Goal: Communication & Community: Answer question/provide support

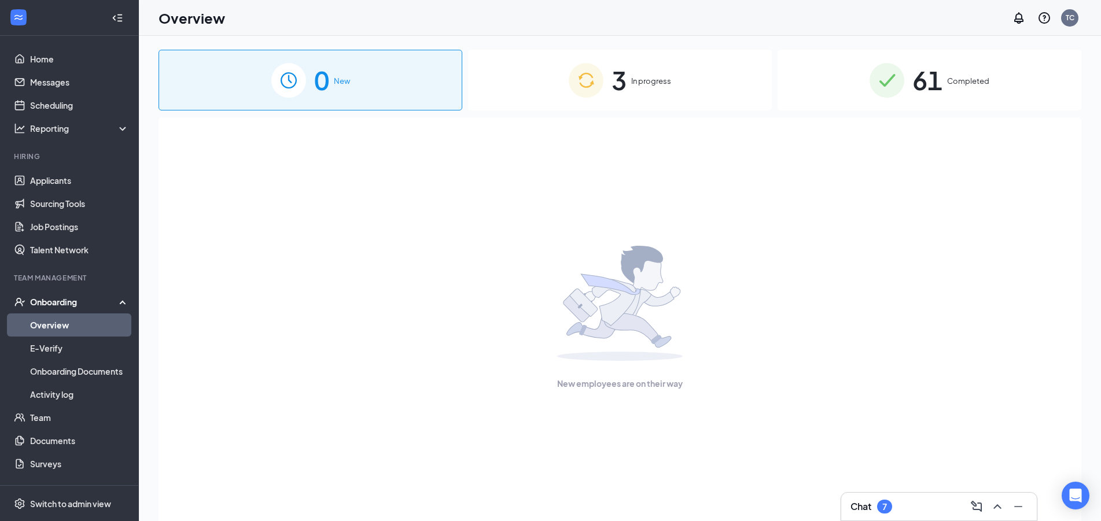
click at [908, 515] on div "Chat 7" at bounding box center [939, 507] width 177 height 19
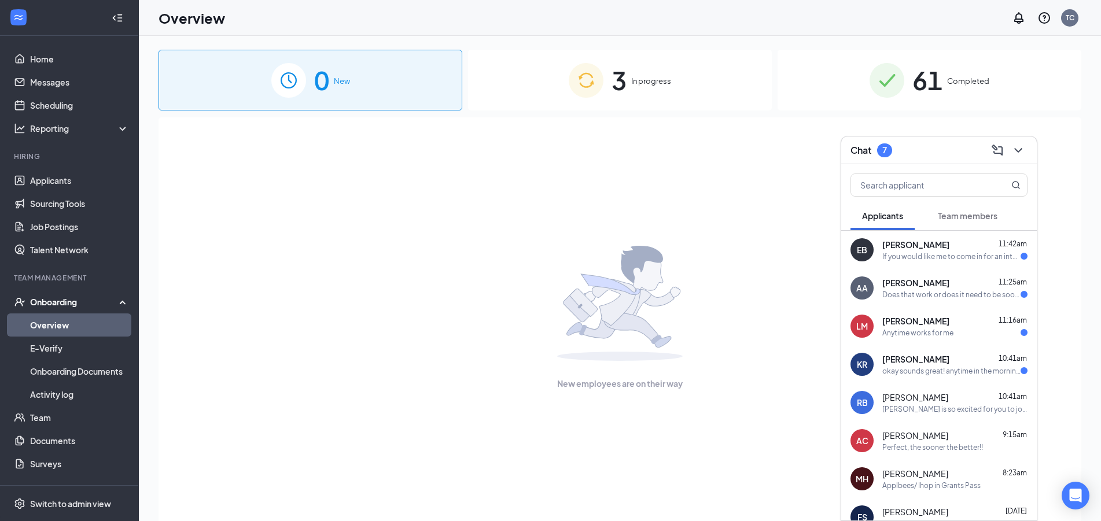
click at [947, 375] on div "okay sounds great! anytime in the morning ?" at bounding box center [951, 371] width 138 height 10
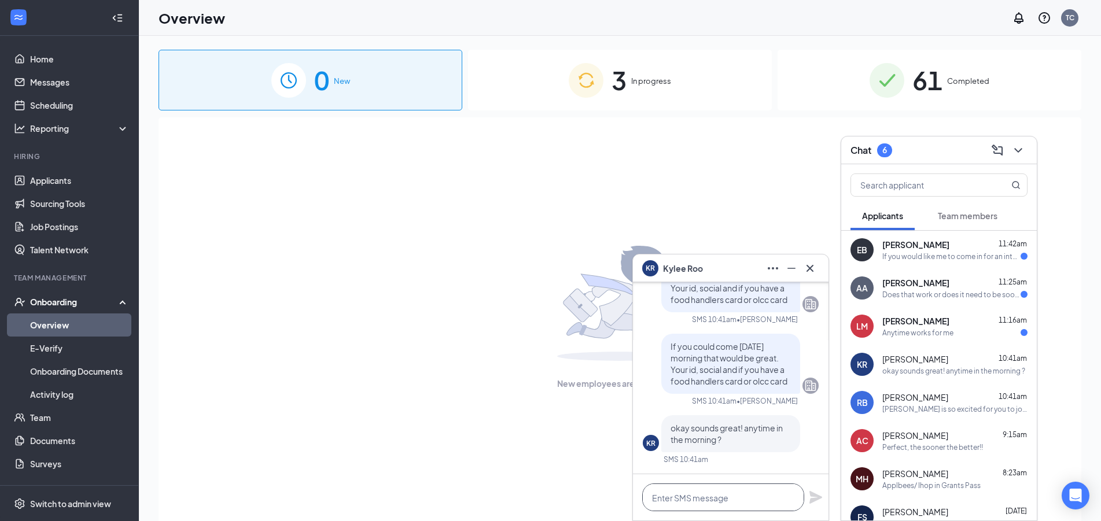
click at [744, 486] on textarea at bounding box center [723, 498] width 162 height 28
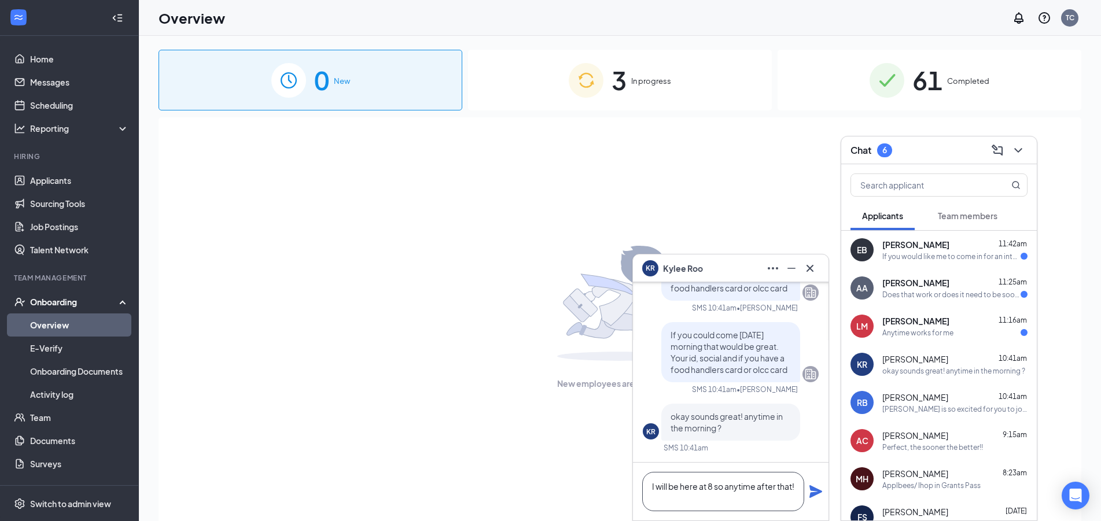
type textarea "I will be here at 8 so anytime after that!"
click at [813, 499] on div "I will be here at 8 so anytime after that!" at bounding box center [731, 492] width 196 height 58
click at [809, 495] on icon "Plane" at bounding box center [816, 492] width 14 height 14
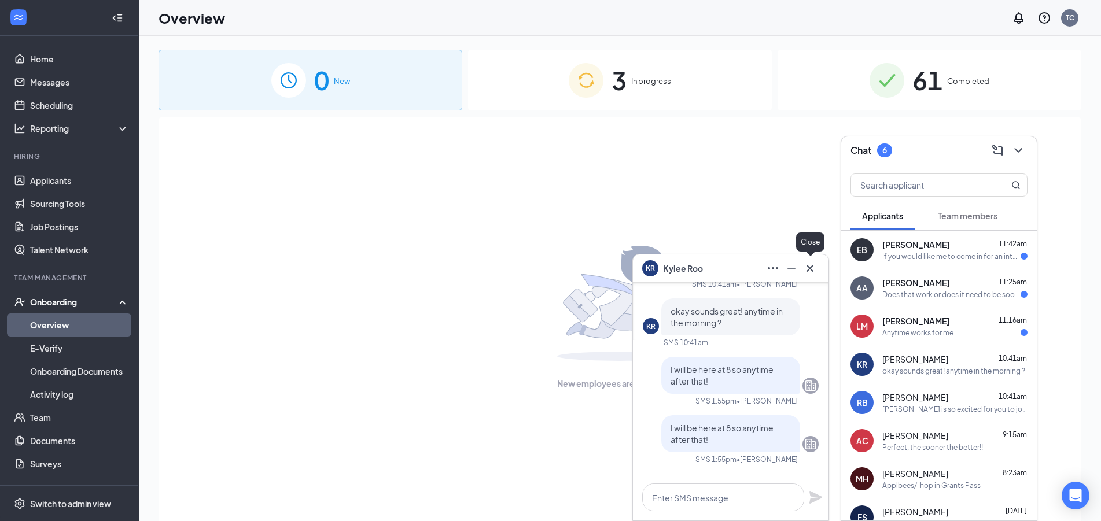
click at [811, 264] on icon "Cross" at bounding box center [810, 269] width 14 height 14
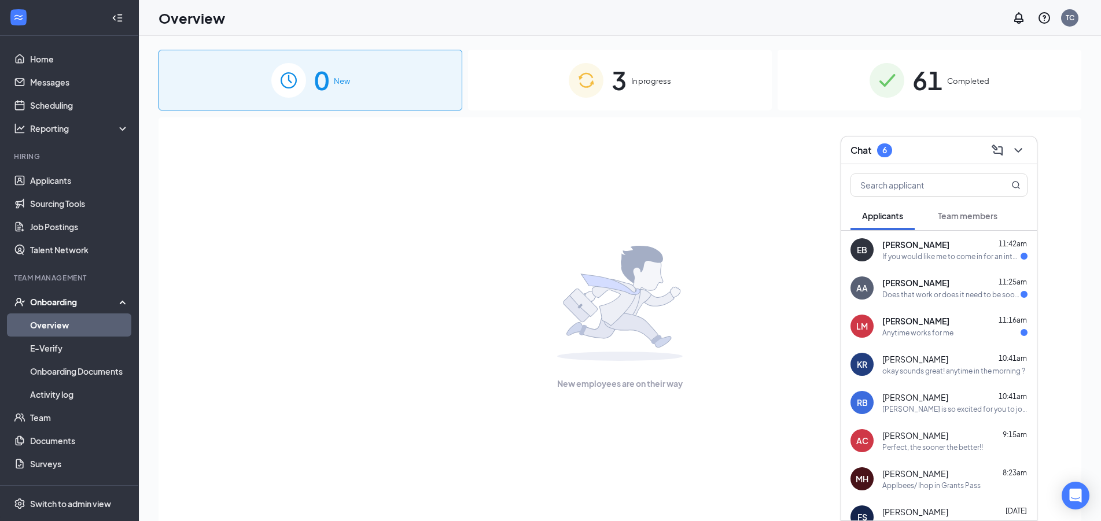
click at [919, 325] on span "[PERSON_NAME]" at bounding box center [915, 321] width 67 height 12
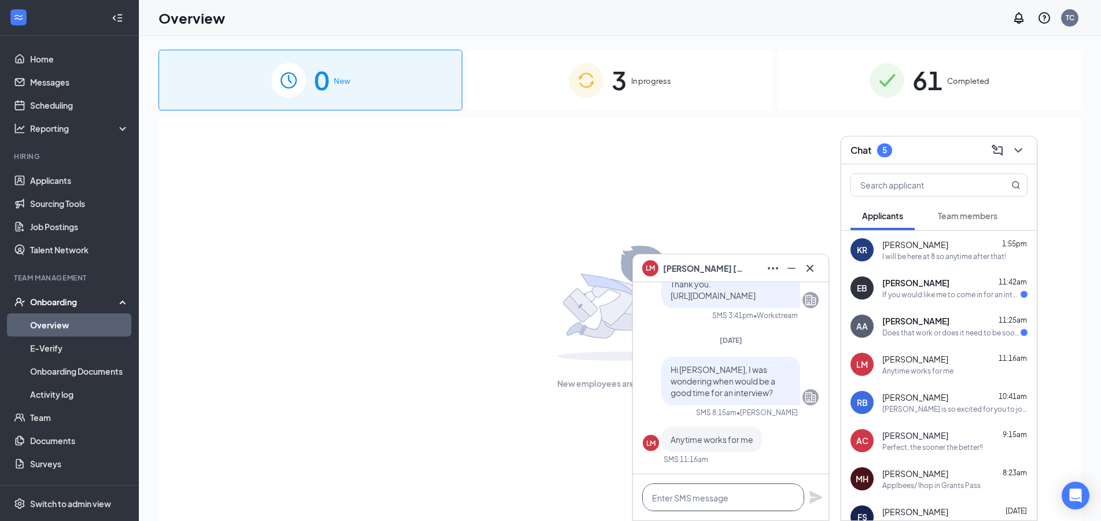
click at [768, 496] on textarea at bounding box center [723, 498] width 162 height 28
type textarea "W"
type textarea "d"
type textarea "Does [DATE] at 10am work?"
click at [816, 498] on icon "Plane" at bounding box center [816, 498] width 14 height 14
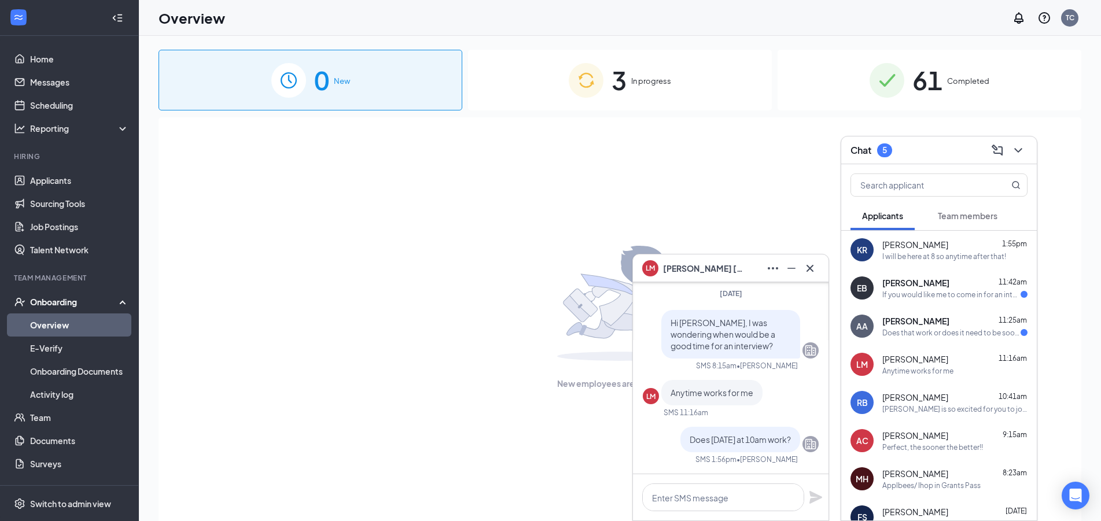
click at [975, 342] on div "AA [PERSON_NAME] 11:25am Does that work or does it need to be sooner?" at bounding box center [939, 326] width 196 height 38
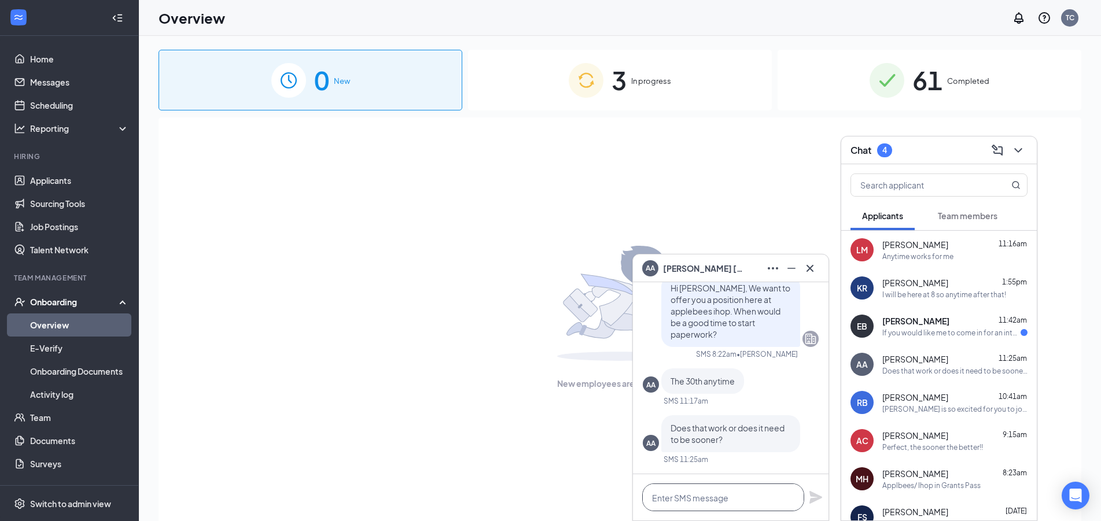
click at [758, 509] on textarea at bounding box center [723, 498] width 162 height 28
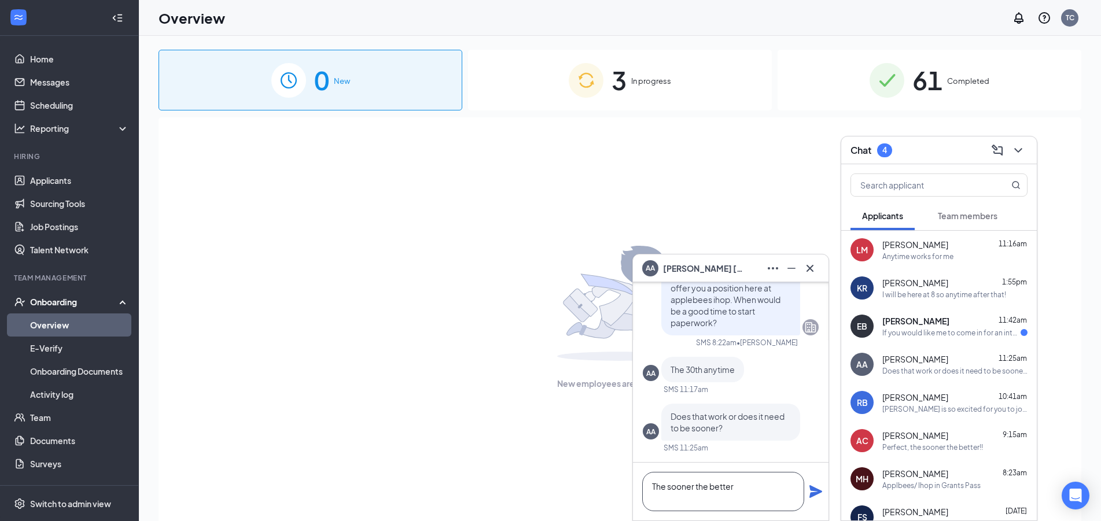
type textarea "The sooner the better"
click at [815, 501] on div "The sooner the better" at bounding box center [731, 492] width 196 height 58
click at [813, 501] on div "The sooner the better" at bounding box center [731, 492] width 196 height 58
click at [813, 500] on div "The sooner the better" at bounding box center [731, 492] width 196 height 58
click at [812, 495] on icon "Plane" at bounding box center [815, 491] width 13 height 13
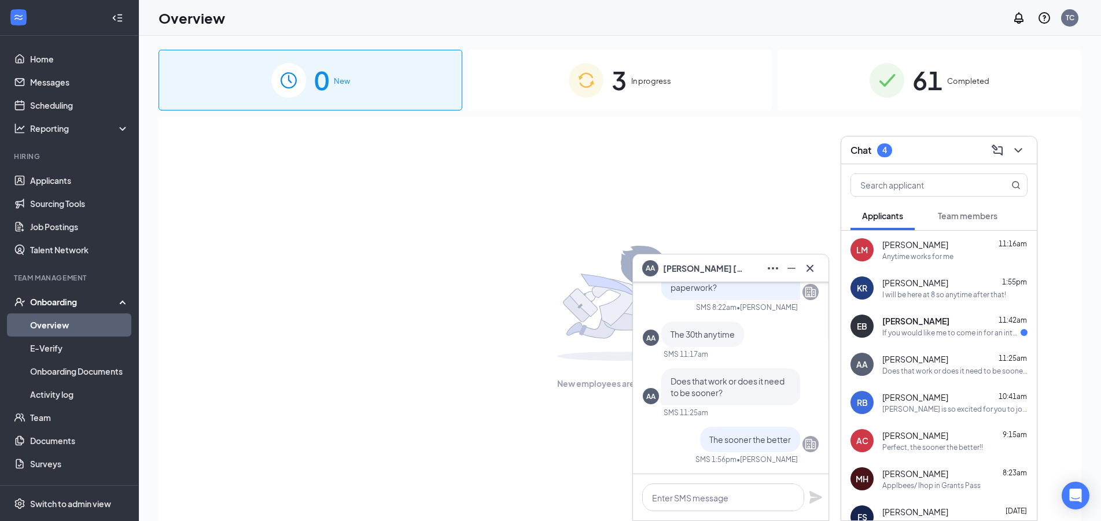
click at [948, 324] on div "[PERSON_NAME] 11:42am" at bounding box center [954, 321] width 145 height 12
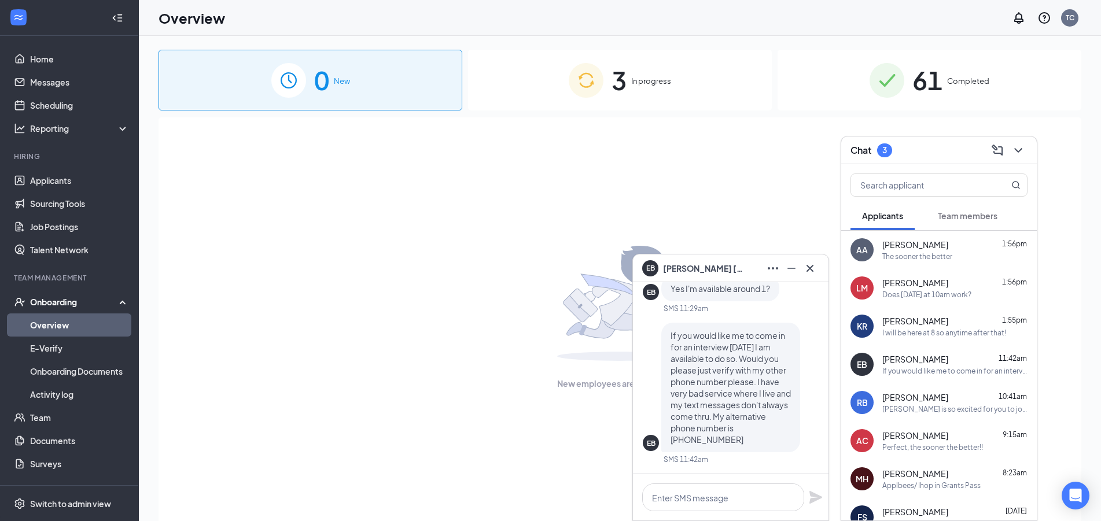
click at [444, 407] on div "New employees are on their way" at bounding box center [619, 317] width 897 height 401
click at [743, 494] on textarea at bounding box center [723, 498] width 162 height 28
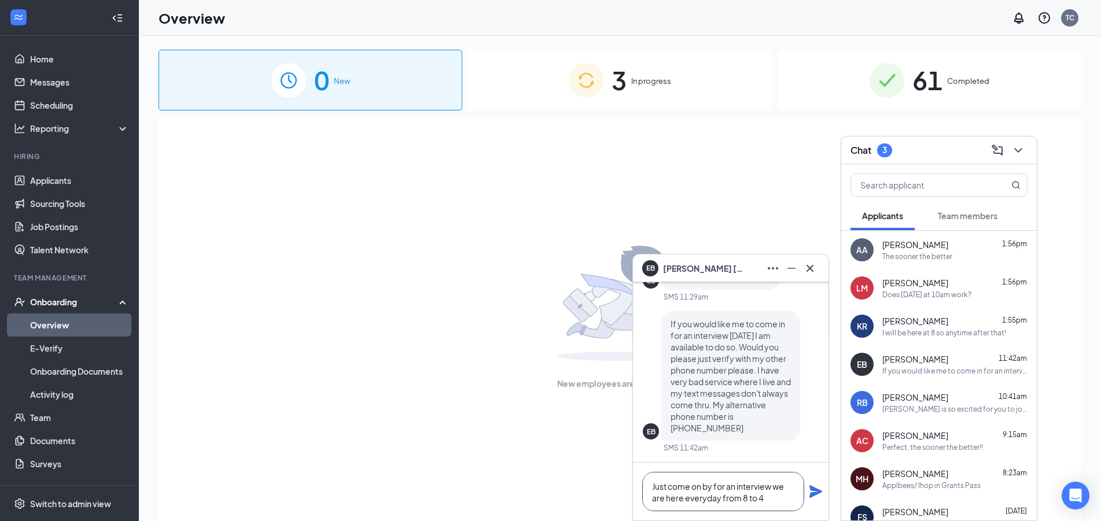
type textarea "Just come on by for an interview we are here everyday from 8 to 4"
click at [827, 491] on div "Just come on by for an interview we are here everyday from 8 to 4" at bounding box center [731, 492] width 196 height 58
click at [815, 492] on icon "Plane" at bounding box center [816, 492] width 14 height 14
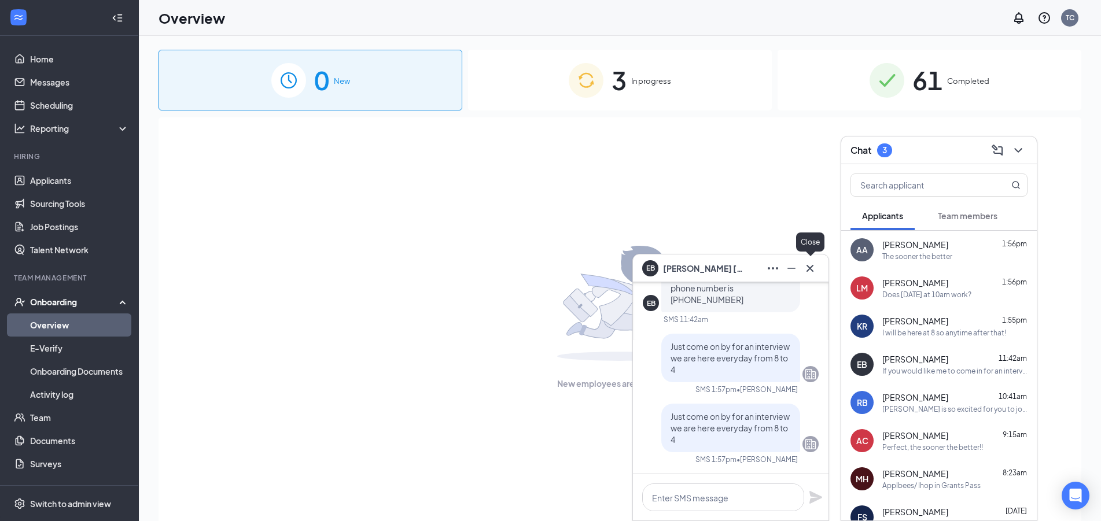
click at [816, 263] on icon "Cross" at bounding box center [810, 269] width 14 height 14
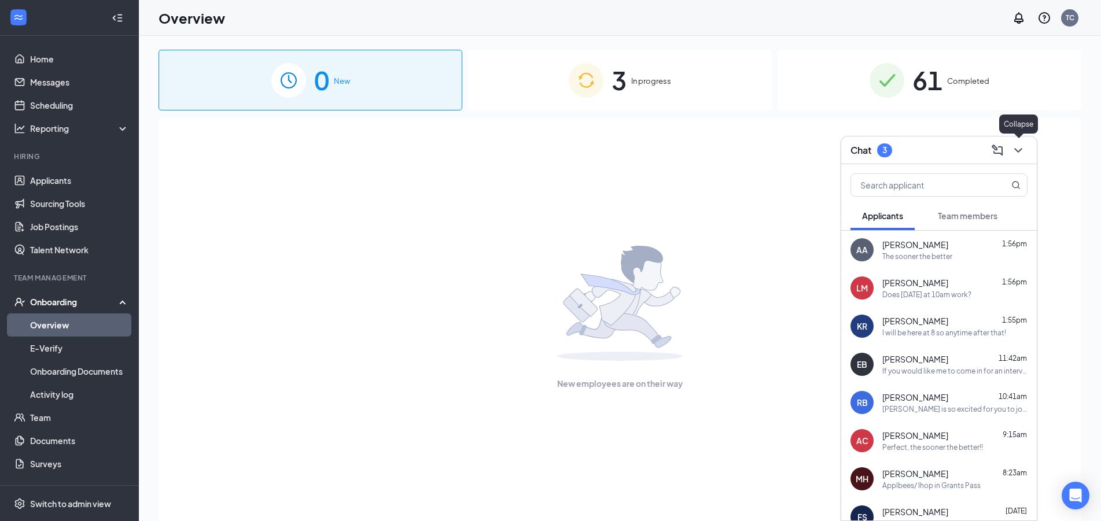
click at [1022, 154] on icon "ChevronDown" at bounding box center [1018, 150] width 14 height 14
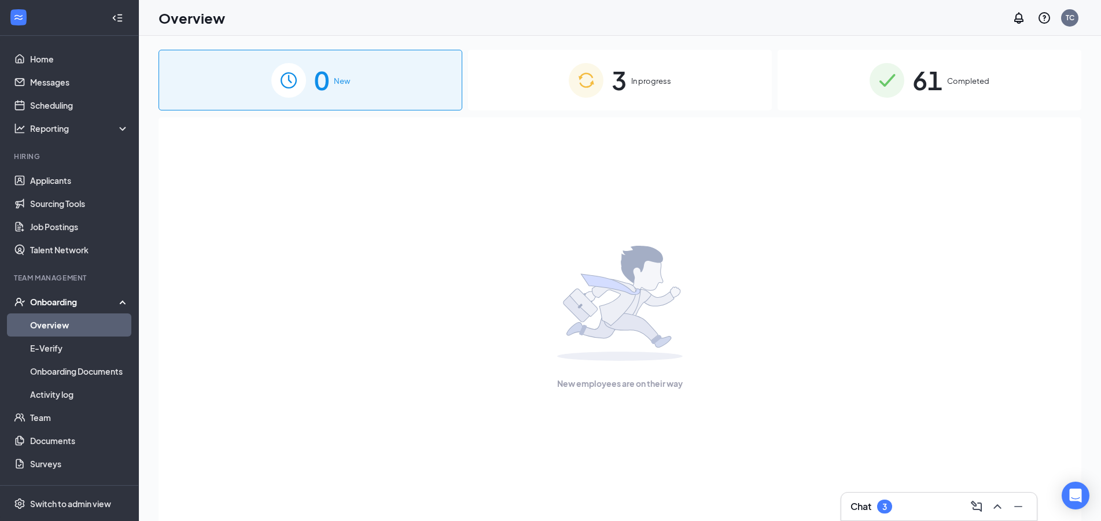
click at [686, 67] on div "3 In progress" at bounding box center [620, 80] width 304 height 61
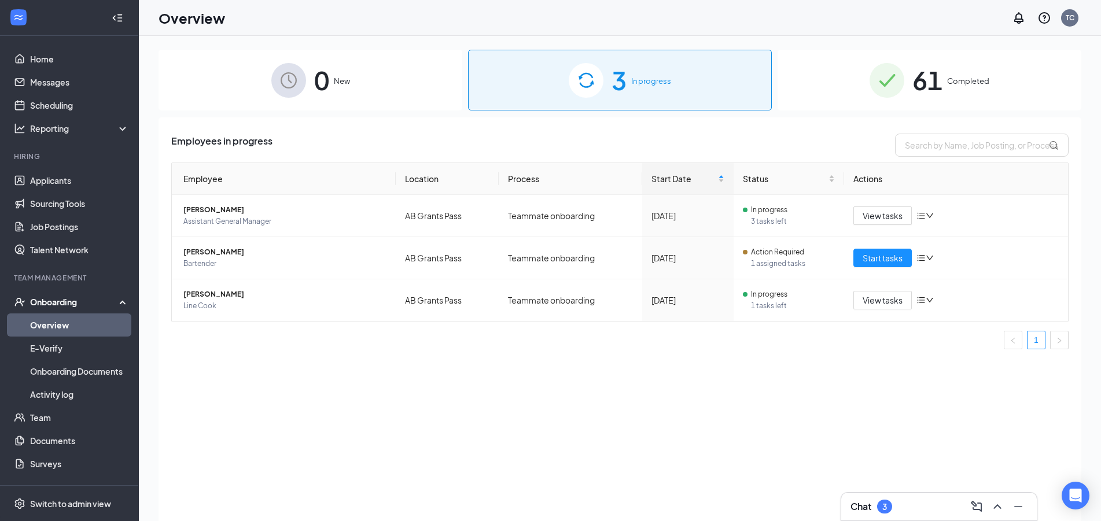
click at [66, 323] on link "Overview" at bounding box center [79, 325] width 99 height 23
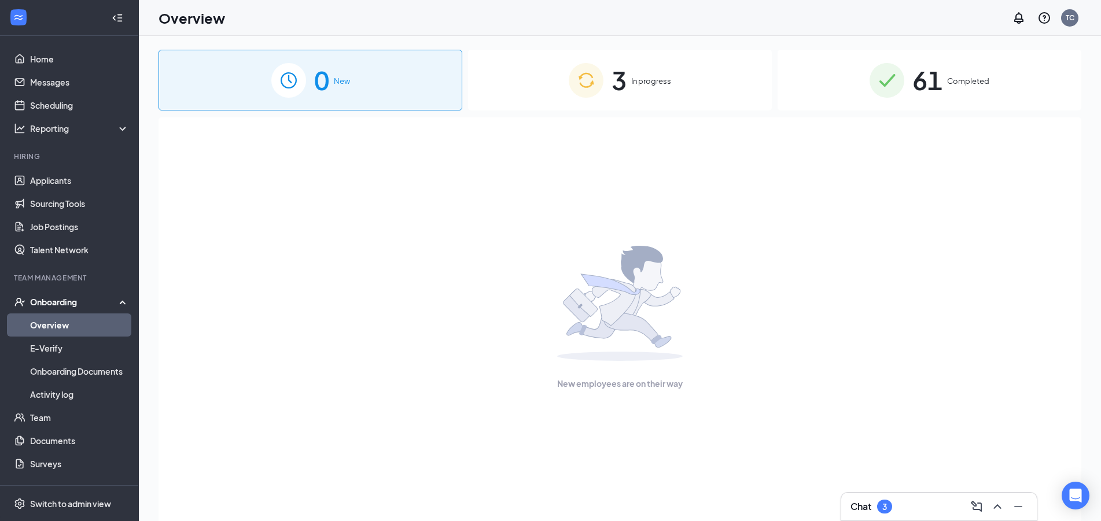
click at [863, 505] on h3 "Chat" at bounding box center [861, 506] width 21 height 13
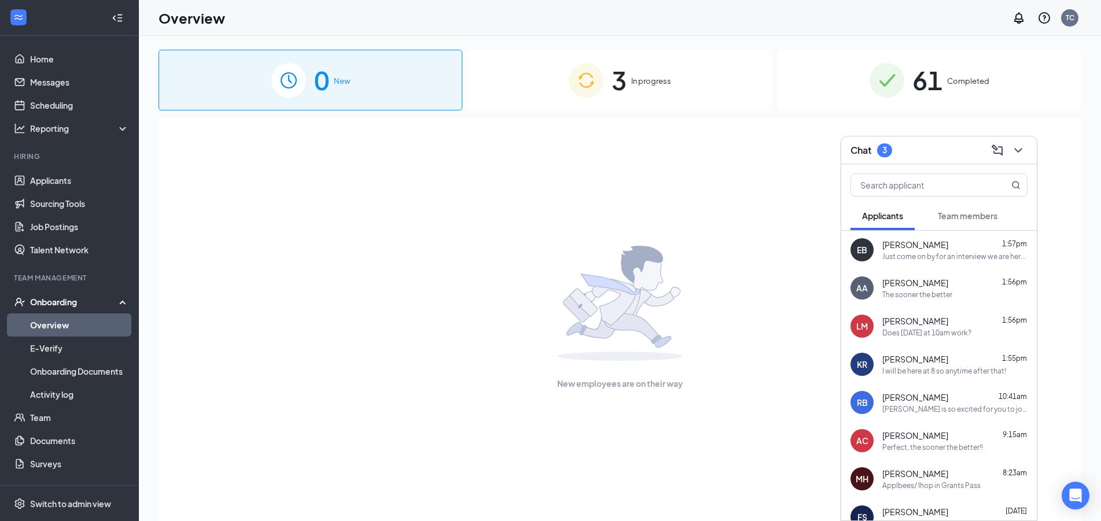
click at [927, 294] on div "The sooner the better" at bounding box center [917, 295] width 70 height 10
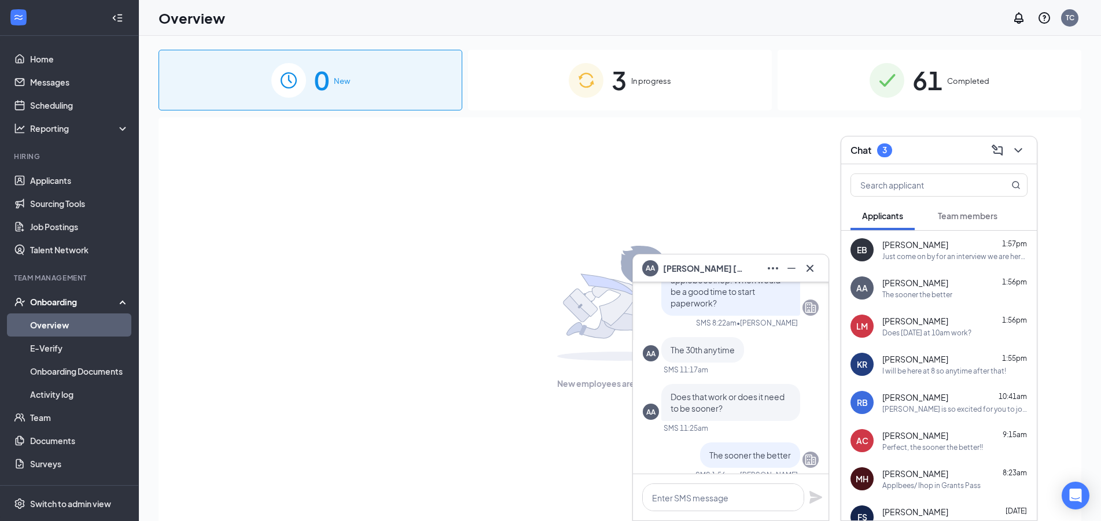
scroll to position [-125, 0]
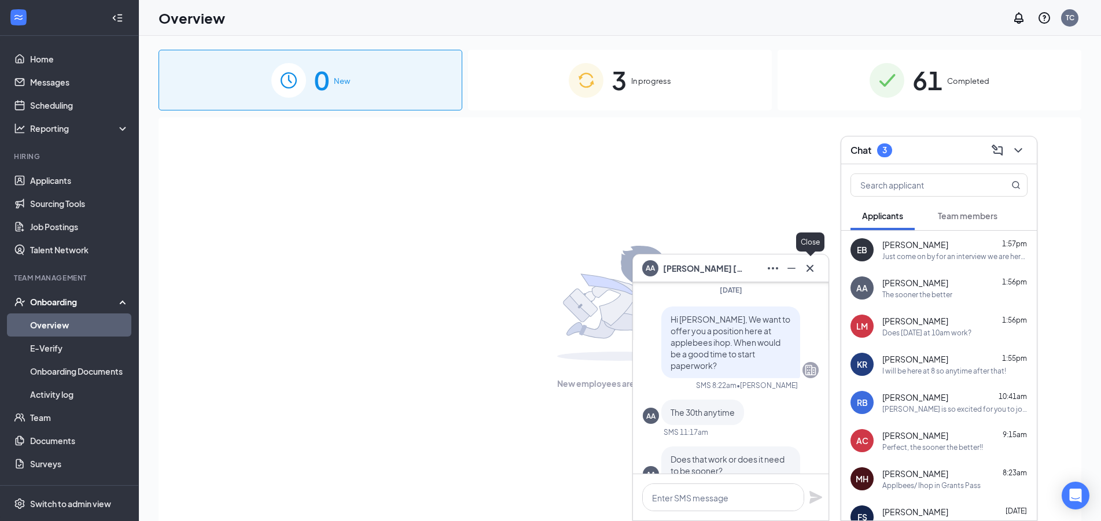
click at [809, 274] on icon "Cross" at bounding box center [810, 269] width 14 height 14
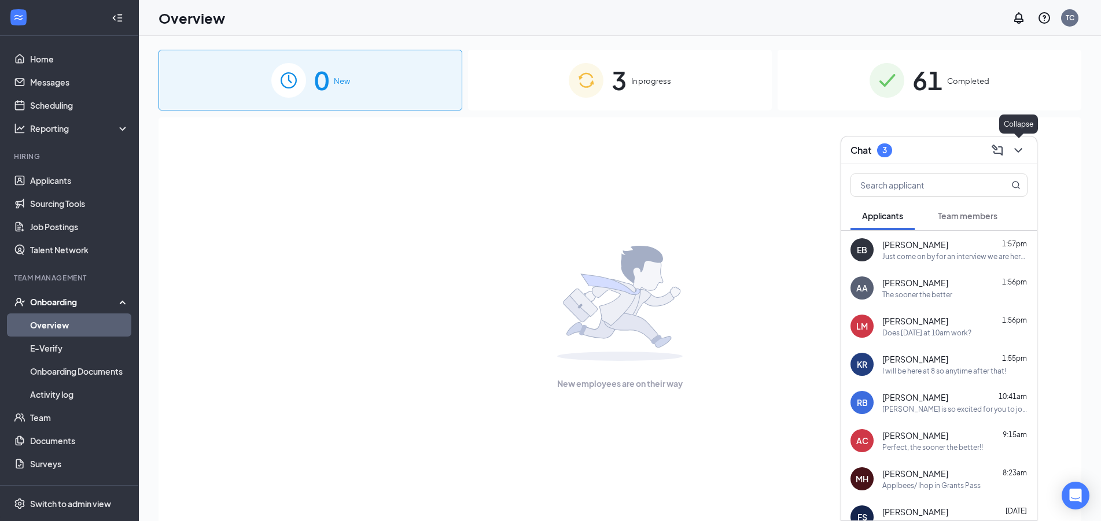
click at [1022, 145] on icon "ChevronDown" at bounding box center [1018, 150] width 14 height 14
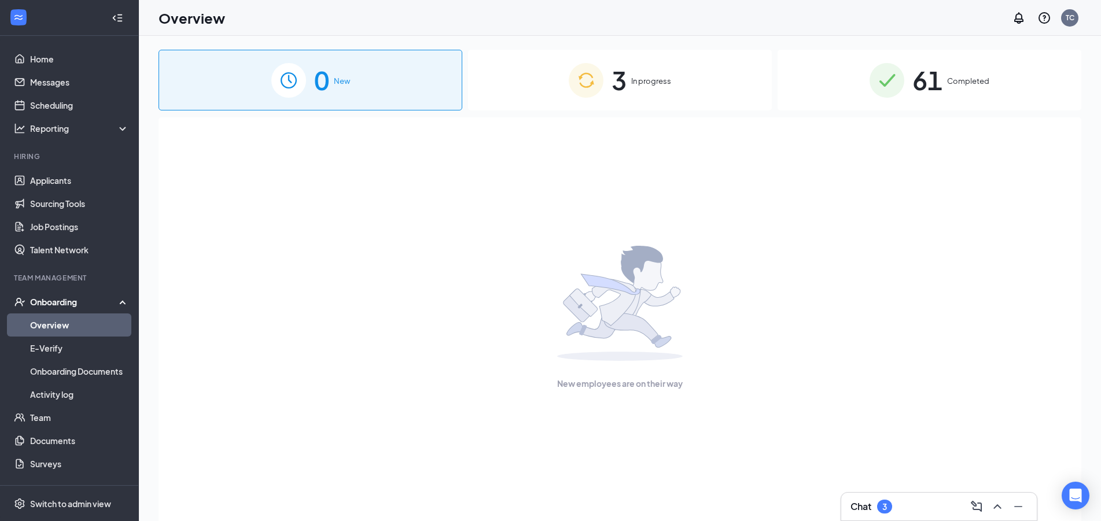
click at [625, 89] on span "3" at bounding box center [619, 80] width 15 height 40
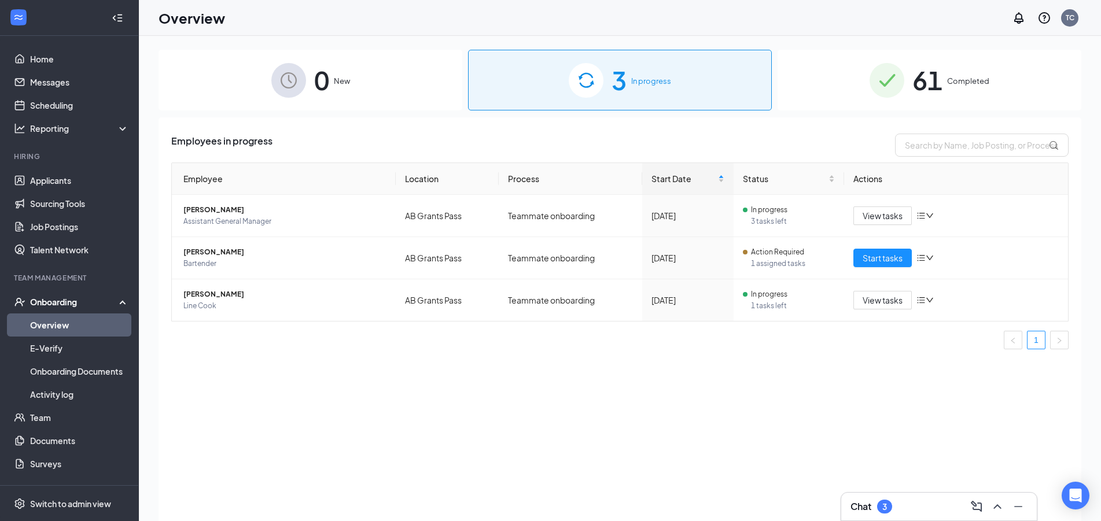
click at [490, 417] on div "Employees in progress Employee Location Process Start Date Status Actions [PERS…" at bounding box center [620, 333] width 923 height 433
